Goal: Transaction & Acquisition: Purchase product/service

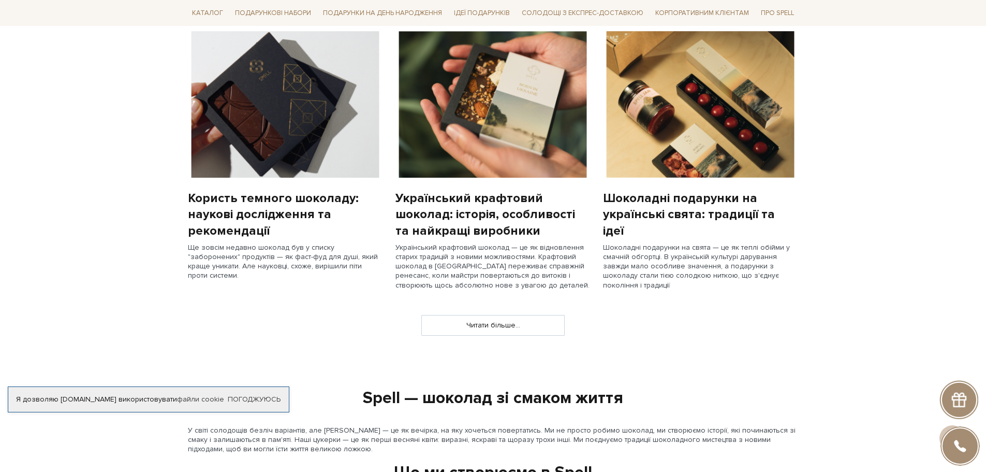
scroll to position [880, 0]
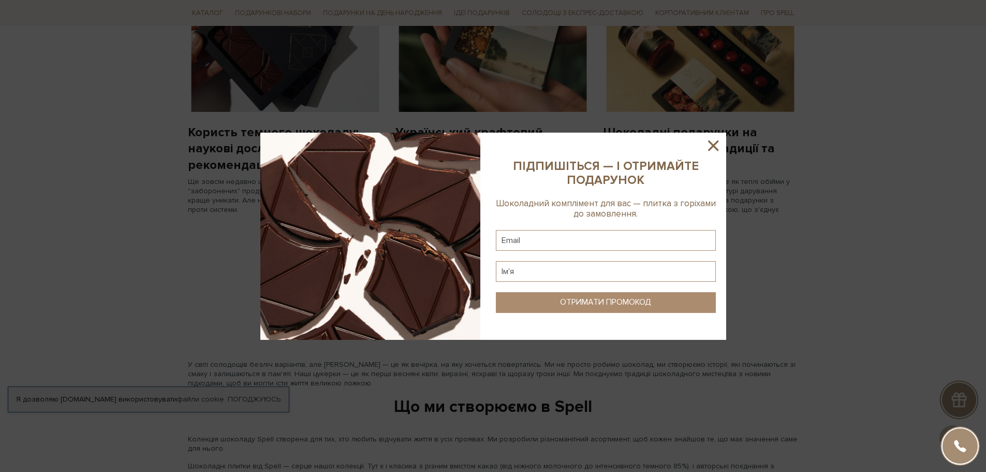
click at [712, 147] on icon at bounding box center [713, 145] width 10 height 10
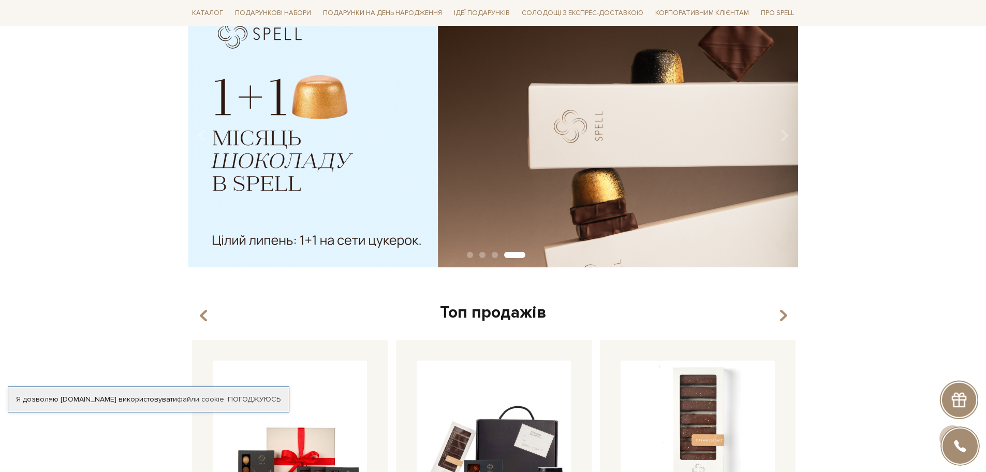
scroll to position [0, 0]
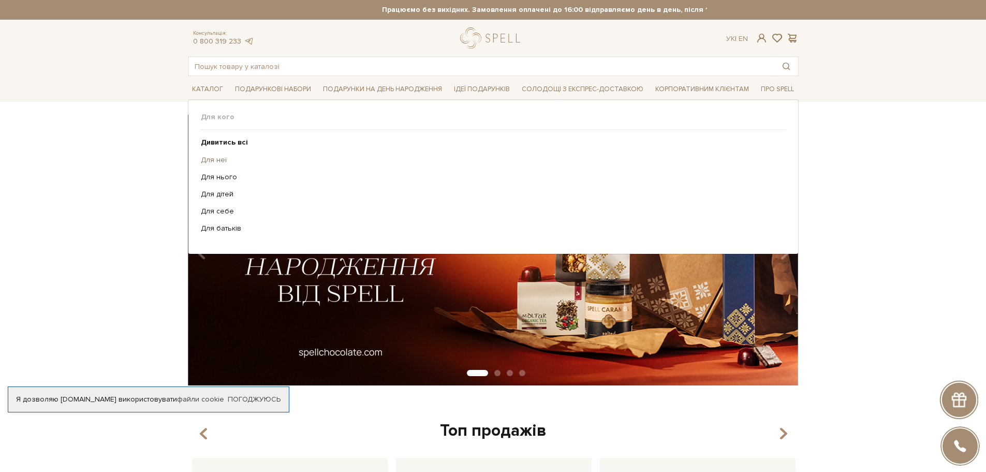
click at [218, 158] on link "Для неї" at bounding box center [489, 159] width 577 height 9
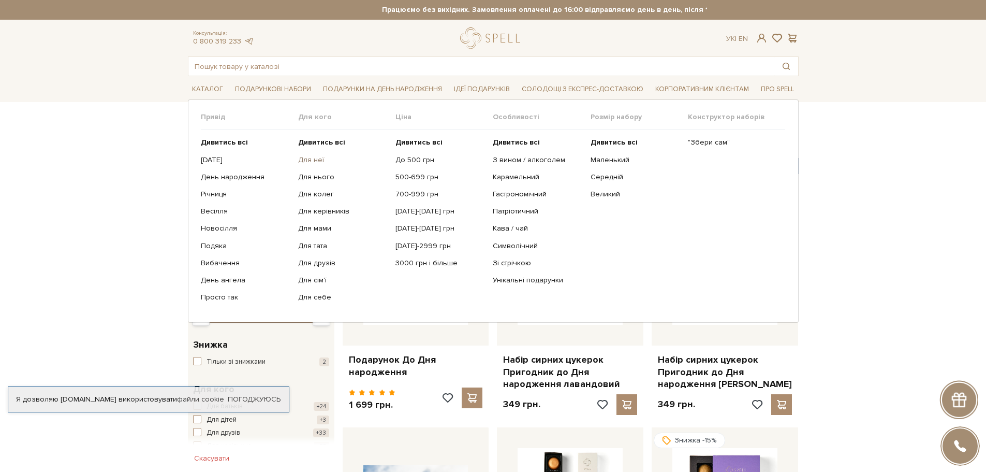
click at [321, 158] on link "Для неї" at bounding box center [343, 159] width 90 height 9
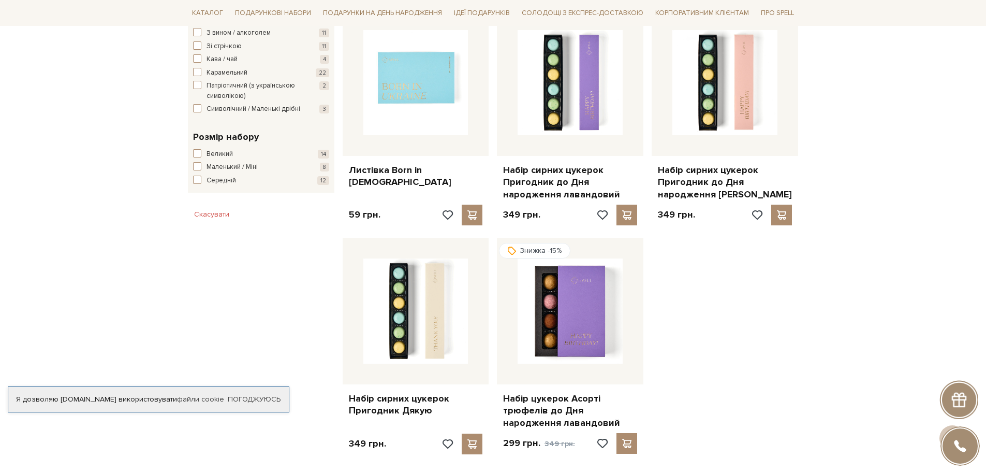
scroll to position [1242, 0]
